Goal: Navigation & Orientation: Find specific page/section

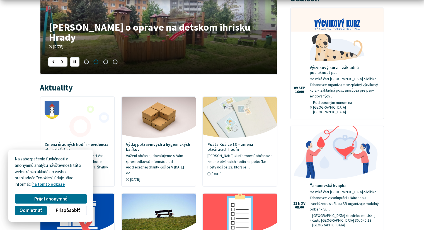
scroll to position [223, 0]
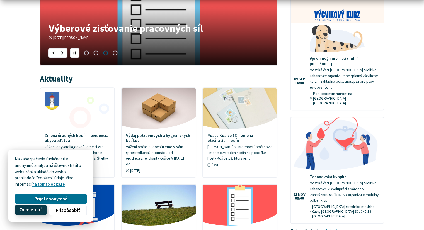
click at [28, 209] on span "Odmietnuť" at bounding box center [31, 210] width 22 height 6
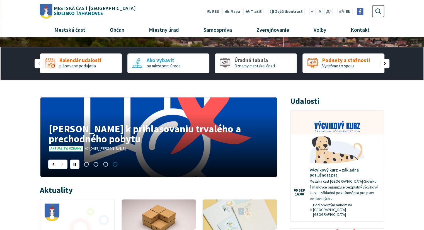
scroll to position [28, 0]
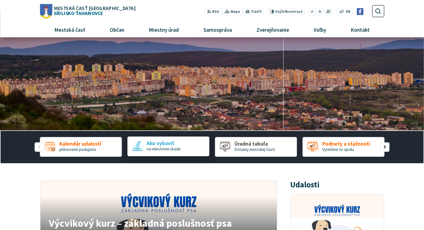
click at [159, 146] on span "na miestnom úrade" at bounding box center [164, 148] width 34 height 5
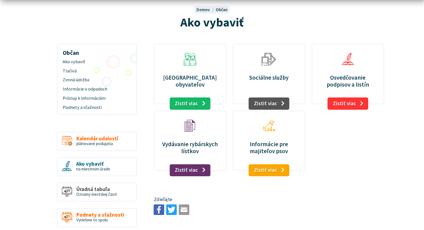
scroll to position [56, 0]
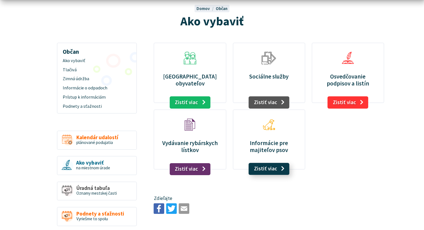
click at [283, 171] on link "Zistiť viac" at bounding box center [268, 169] width 41 height 12
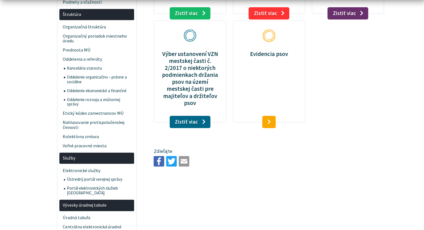
scroll to position [390, 0]
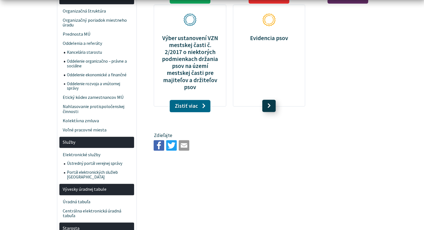
click at [269, 100] on link at bounding box center [268, 106] width 13 height 12
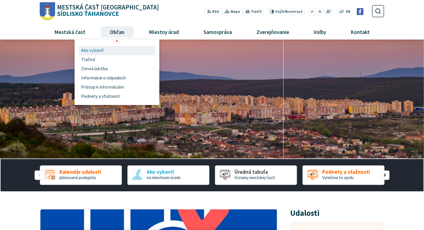
click at [95, 50] on span "Ako vybaviť" at bounding box center [92, 50] width 23 height 9
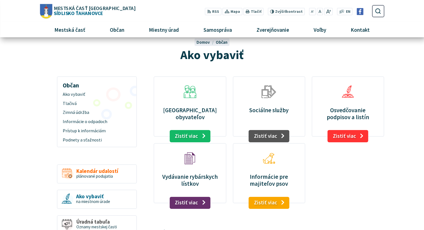
scroll to position [56, 0]
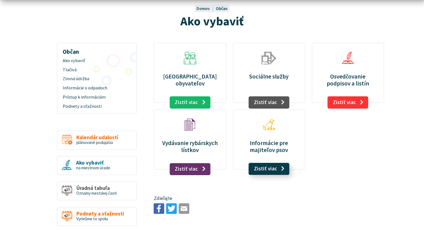
click at [274, 169] on link "Zistiť viac" at bounding box center [268, 169] width 41 height 12
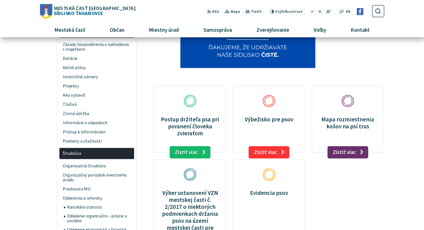
scroll to position [223, 0]
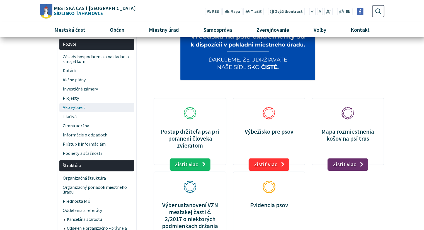
click at [72, 107] on span "Ako vybaviť" at bounding box center [97, 107] width 68 height 9
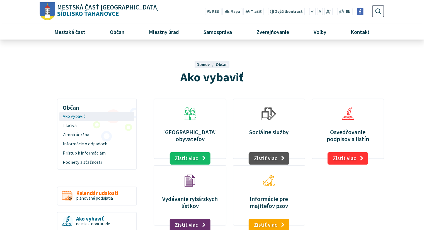
click at [77, 116] on span "Ako vybaviť" at bounding box center [97, 116] width 68 height 9
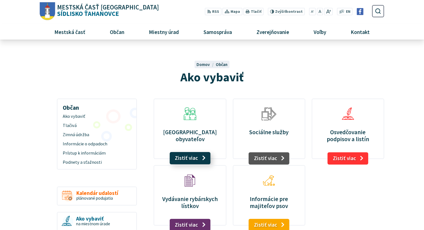
click at [205, 155] on link "Zistiť viac" at bounding box center [189, 158] width 41 height 12
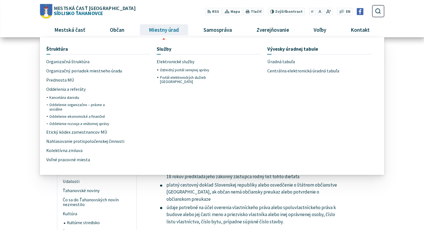
click at [161, 29] on span "Miestny úrad" at bounding box center [164, 29] width 34 height 15
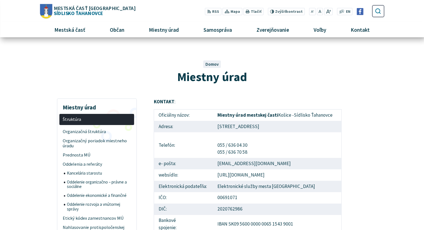
click at [377, 11] on icon "submit" at bounding box center [377, 11] width 6 height 6
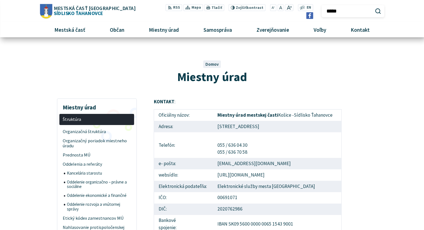
type input "*****"
click at [373, 6] on button "Odoslať vyhľadávací formulár" at bounding box center [377, 10] width 9 height 9
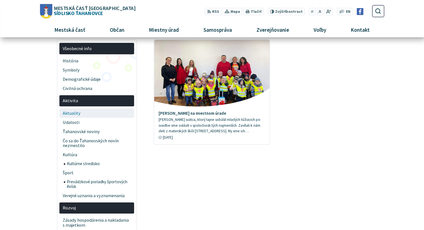
click at [72, 112] on span "Aktuality" at bounding box center [97, 113] width 68 height 9
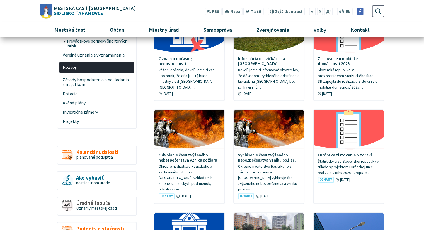
scroll to position [223, 0]
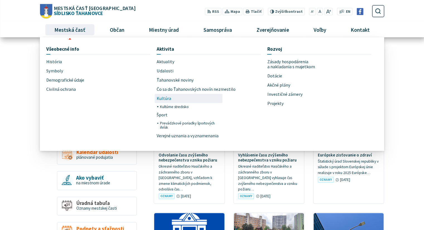
click at [164, 99] on span "Kultúra" at bounding box center [164, 98] width 14 height 9
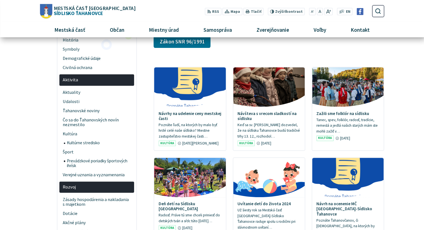
scroll to position [84, 0]
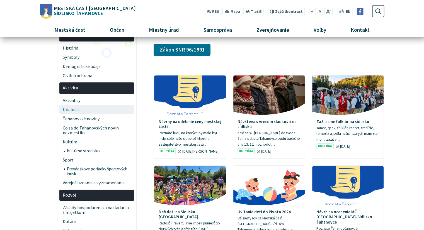
click at [74, 110] on span "Udalosti" at bounding box center [97, 109] width 68 height 9
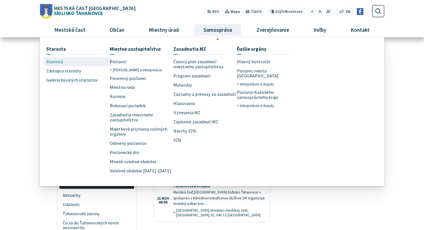
click at [55, 60] on span "Starosta" at bounding box center [54, 61] width 17 height 9
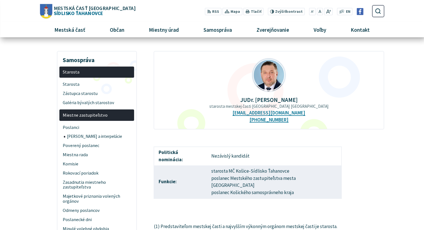
scroll to position [38, 0]
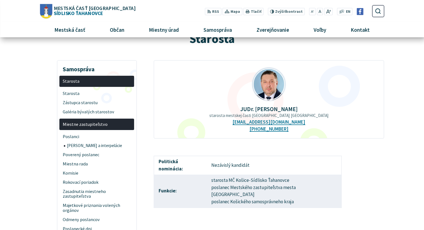
click at [85, 10] on span "Mestská časť Košice Sídlisko Ťahanovce" at bounding box center [93, 11] width 83 height 10
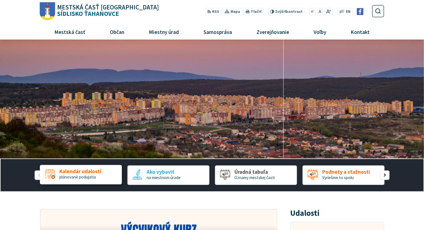
click at [88, 175] on span "plánované podujatia" at bounding box center [77, 176] width 36 height 5
